Goal: Find specific page/section: Find specific page/section

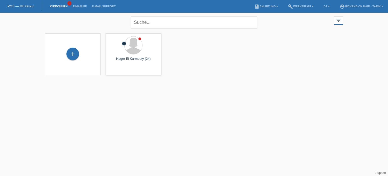
click at [333, 20] on div "close filter_list view_module Alle Kund*innen anzeigen star Markierte [PERSON_N…" at bounding box center [193, 22] width 303 height 18
click at [338, 20] on icon "filter_list" at bounding box center [339, 20] width 6 height 6
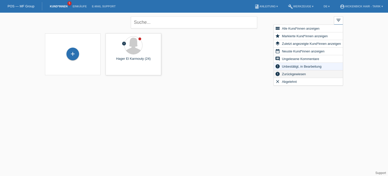
click at [288, 74] on span "Zurückgewiesen" at bounding box center [294, 74] width 26 height 6
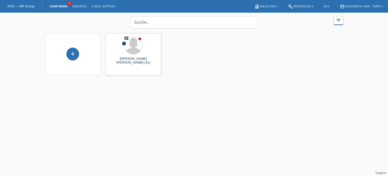
click at [336, 19] on icon "filter_list" at bounding box center [339, 20] width 6 height 6
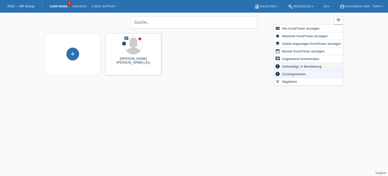
click at [301, 67] on span "Unbestätigt, in Bearbeitung" at bounding box center [301, 66] width 41 height 6
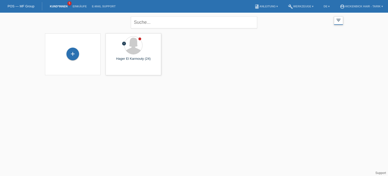
click at [341, 21] on icon "filter_list" at bounding box center [339, 20] width 6 height 6
click at [339, 22] on icon "filter_list" at bounding box center [339, 20] width 6 height 6
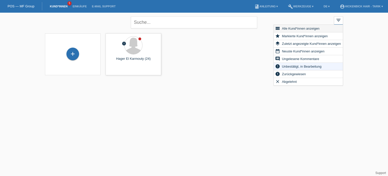
click at [291, 31] on span "Alle Kund*innen anzeigen" at bounding box center [300, 28] width 39 height 6
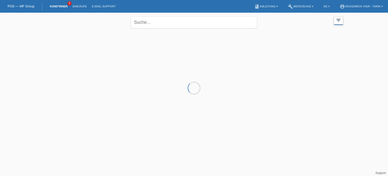
click at [340, 24] on div "filter_list" at bounding box center [338, 20] width 9 height 8
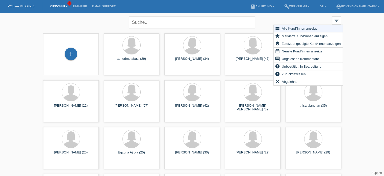
click at [300, 68] on span "Unbestätigt, in Bearbeitung" at bounding box center [301, 66] width 41 height 6
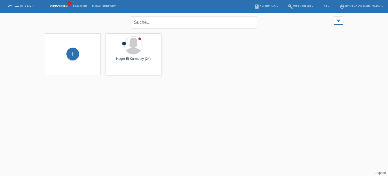
click at [272, 81] on html "POS — MF Group Kund*innen 5 Einkäufe E-Mail Support menu account_circle" at bounding box center [194, 40] width 388 height 81
click at [209, 81] on html "POS — MF Group Kund*innen 5 Einkäufe E-Mail Support menu account_circle" at bounding box center [194, 40] width 388 height 81
click at [335, 19] on div "filter_list" at bounding box center [338, 20] width 9 height 8
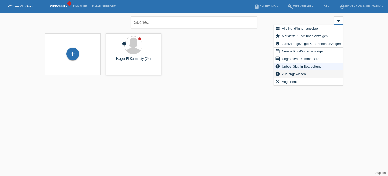
click at [298, 73] on span "Zurückgewiesen" at bounding box center [294, 74] width 26 height 6
